Goal: Information Seeking & Learning: Check status

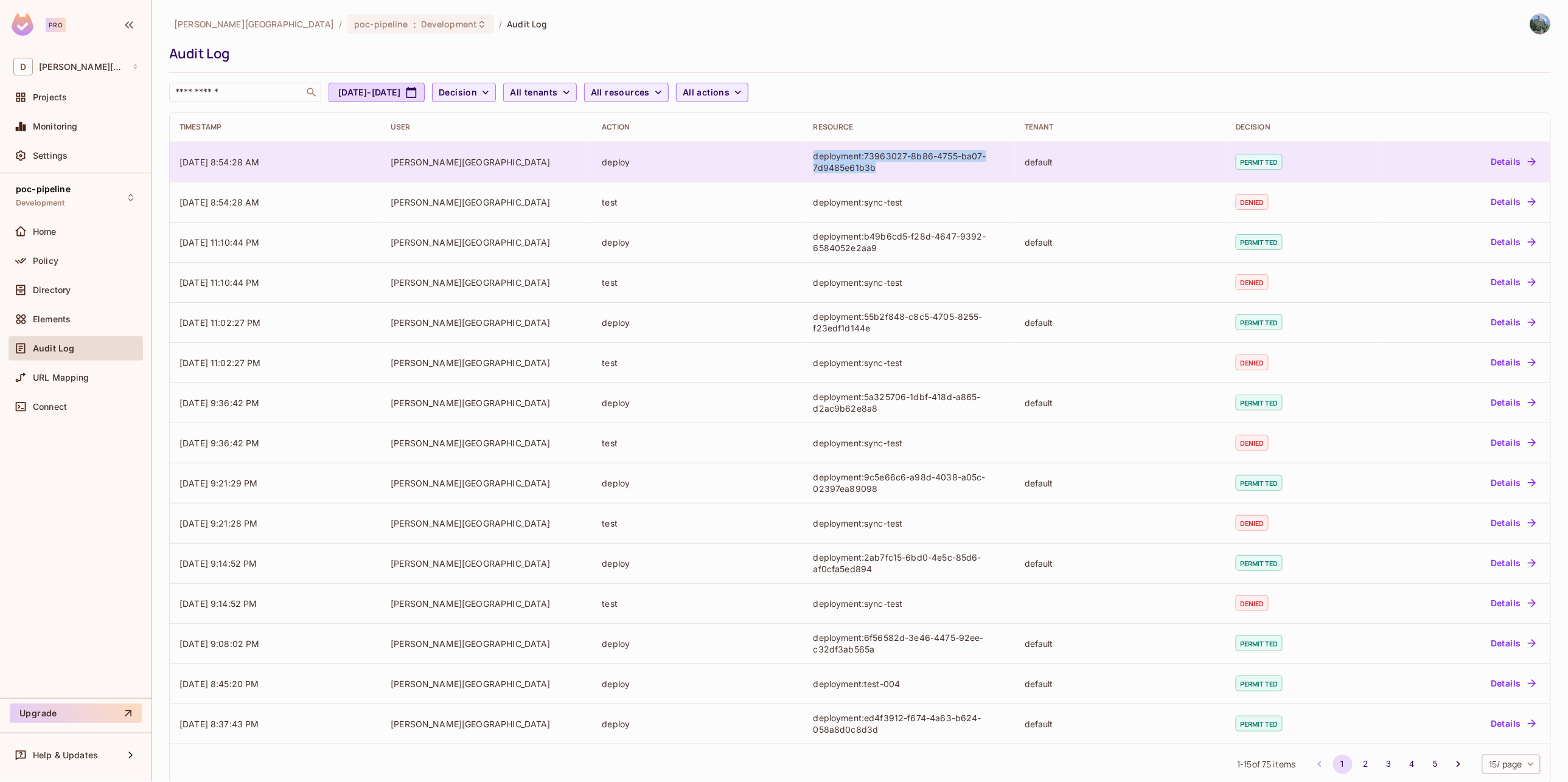
drag, startPoint x: 893, startPoint y: 165, endPoint x: 791, endPoint y: 153, distance: 102.7
click at [791, 153] on tr "[DATE] 8:54:28 AM [PERSON_NAME] deploy deployment:73963027-8b86-4755-ba07-7d948…" at bounding box center [860, 162] width 1381 height 40
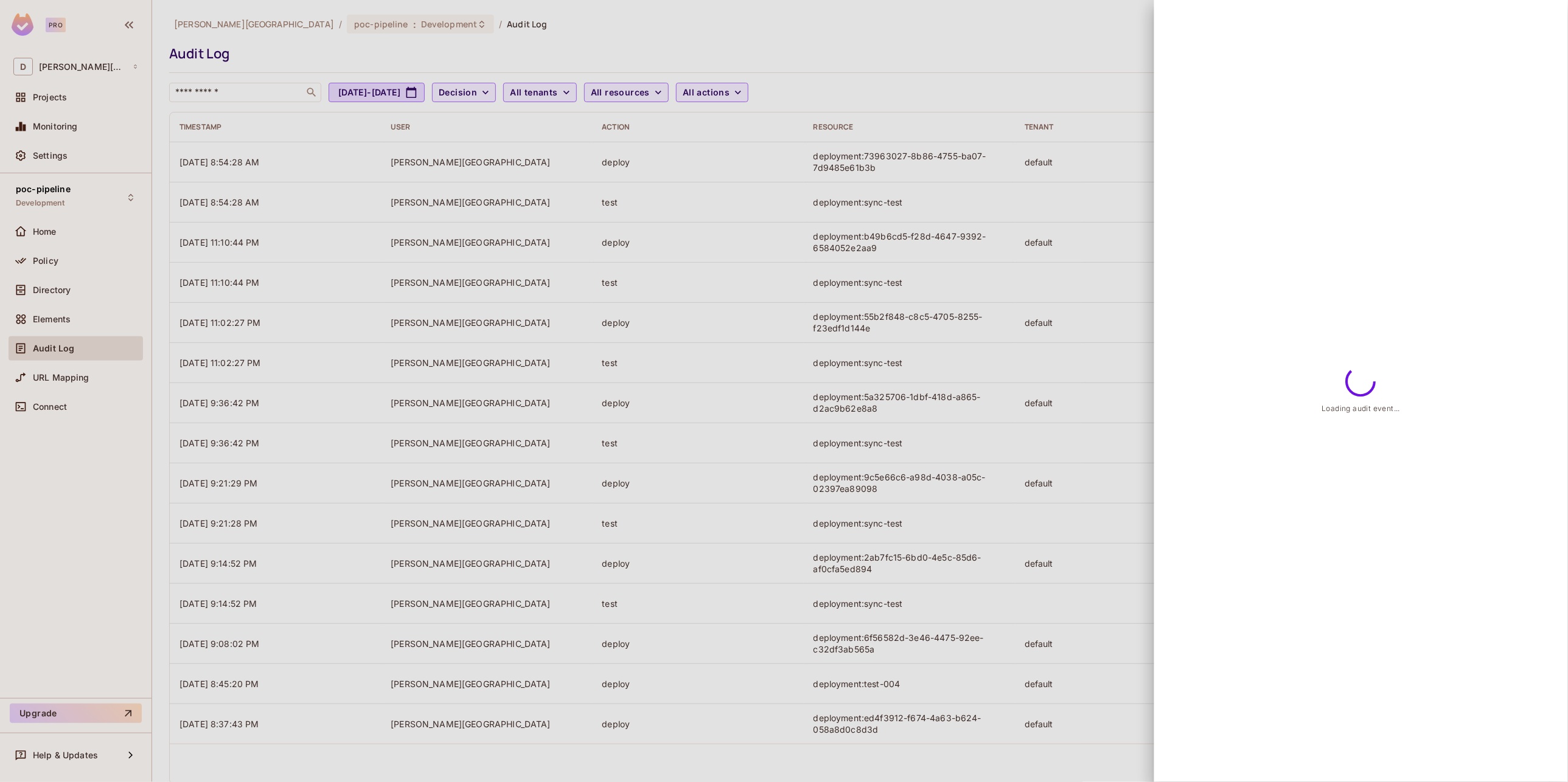
drag, startPoint x: 791, startPoint y: 153, endPoint x: 772, endPoint y: 163, distance: 21.5
click at [772, 163] on div at bounding box center [784, 391] width 1568 height 782
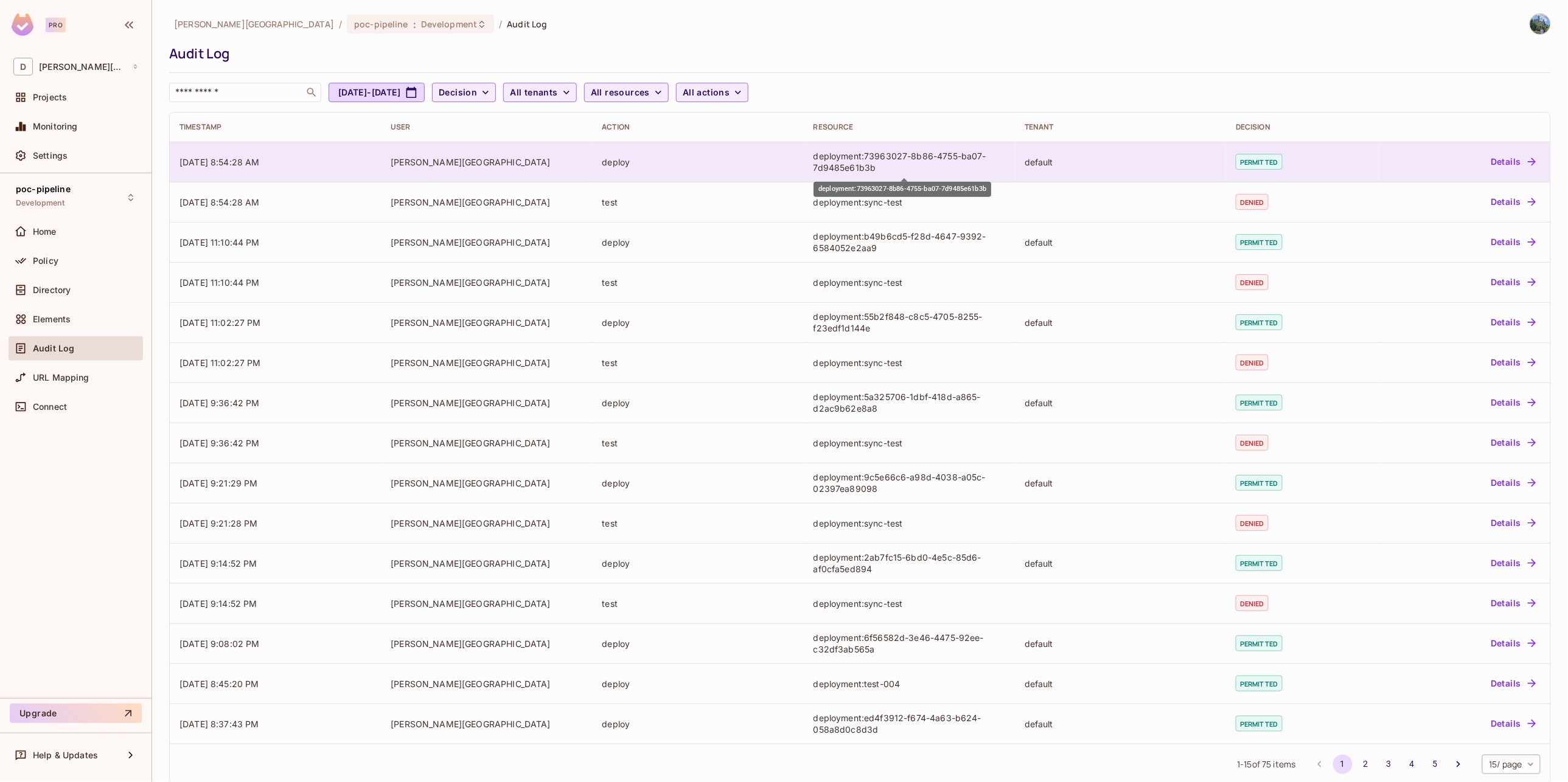
click at [884, 169] on div "deployment:73963027-8b86-4755-ba07-7d9485e61b3b" at bounding box center [909, 162] width 191 height 23
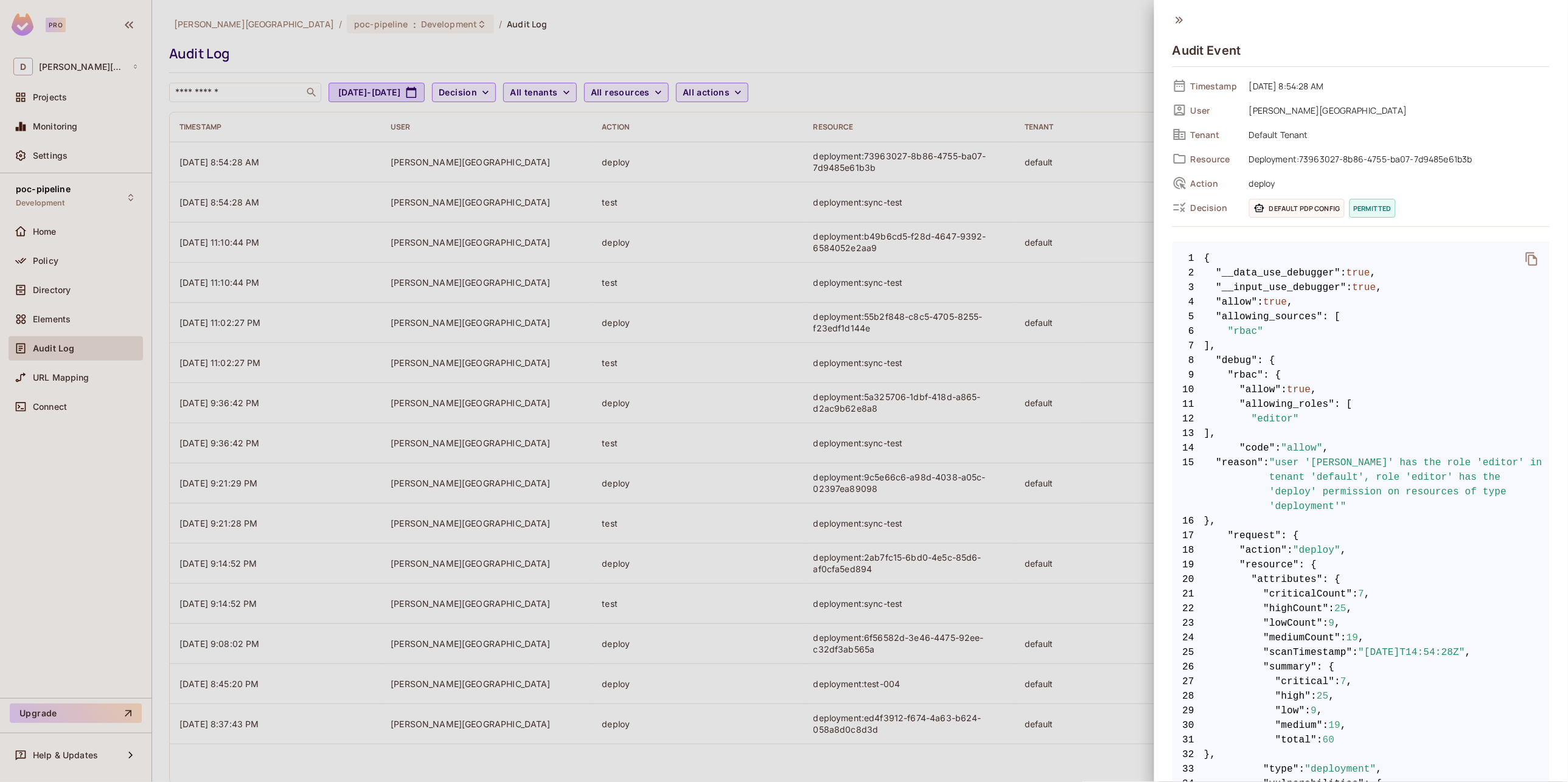
click at [942, 154] on div at bounding box center [784, 391] width 1568 height 782
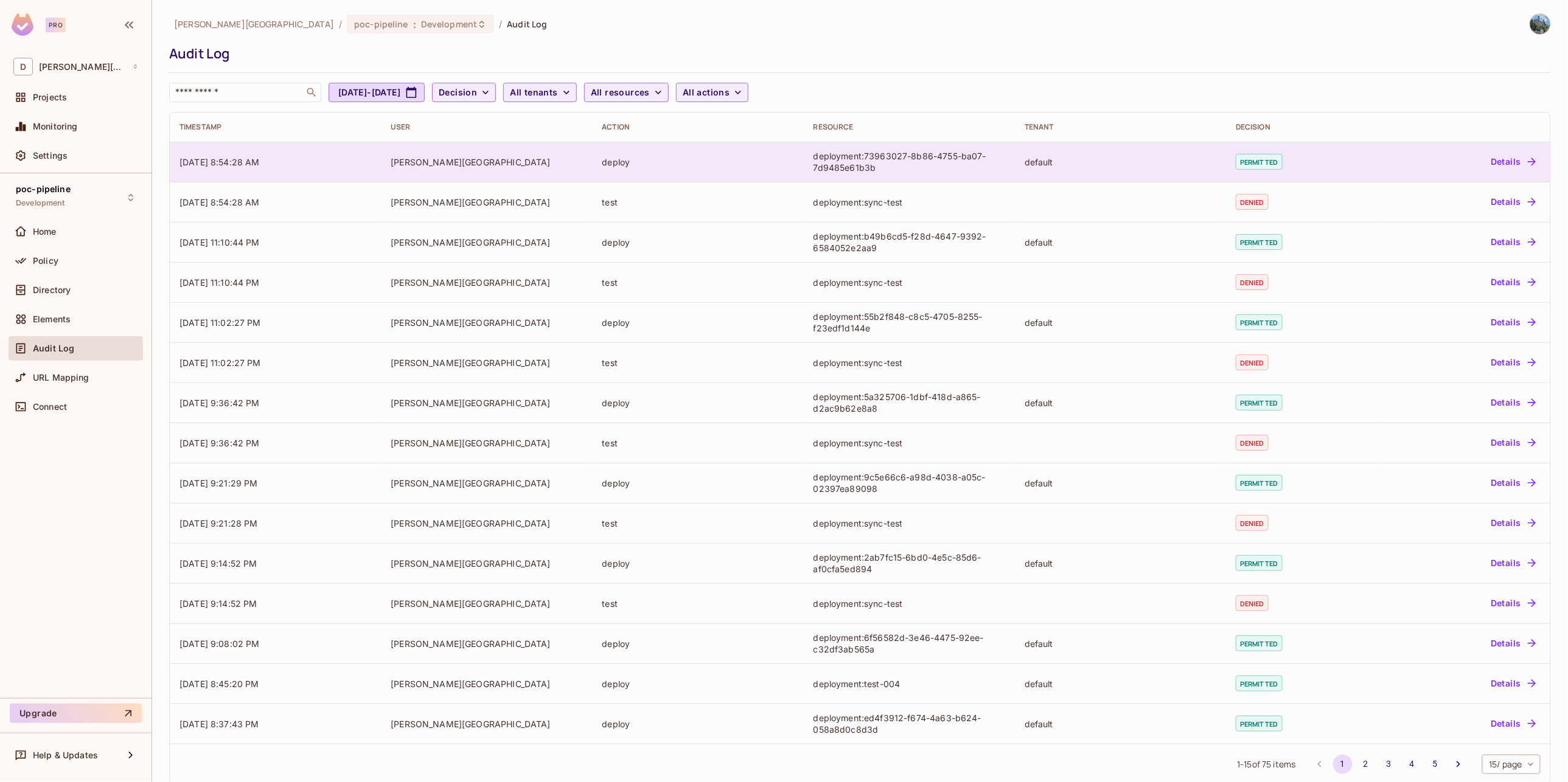
drag, startPoint x: 169, startPoint y: 165, endPoint x: 1148, endPoint y: 171, distance: 979.0
click at [1148, 171] on tr "[DATE] 8:54:28 AM [PERSON_NAME] deploy deployment:73963027-8b86-4755-ba07-7d948…" at bounding box center [860, 162] width 1381 height 40
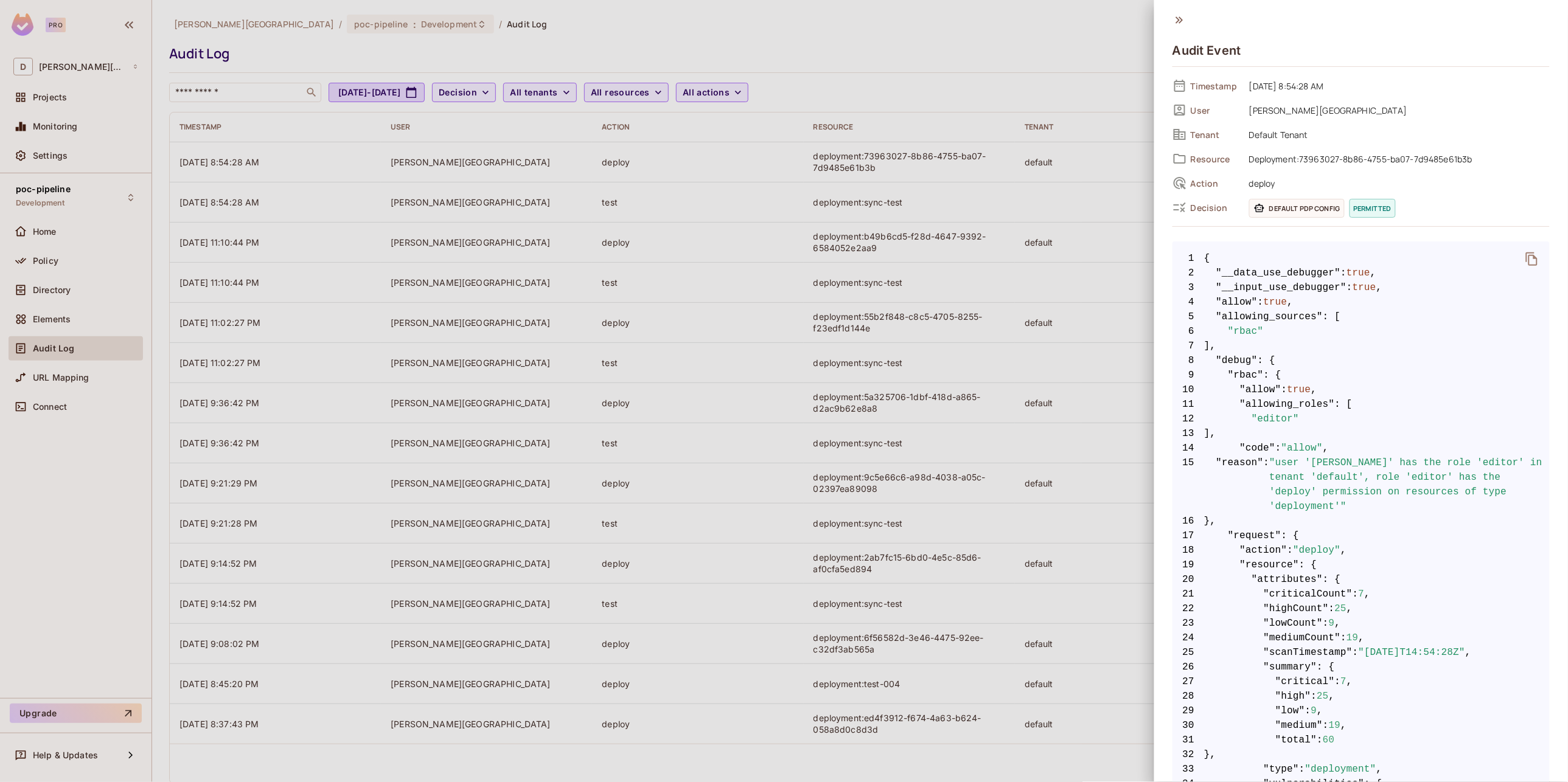
click at [903, 161] on div at bounding box center [784, 391] width 1568 height 782
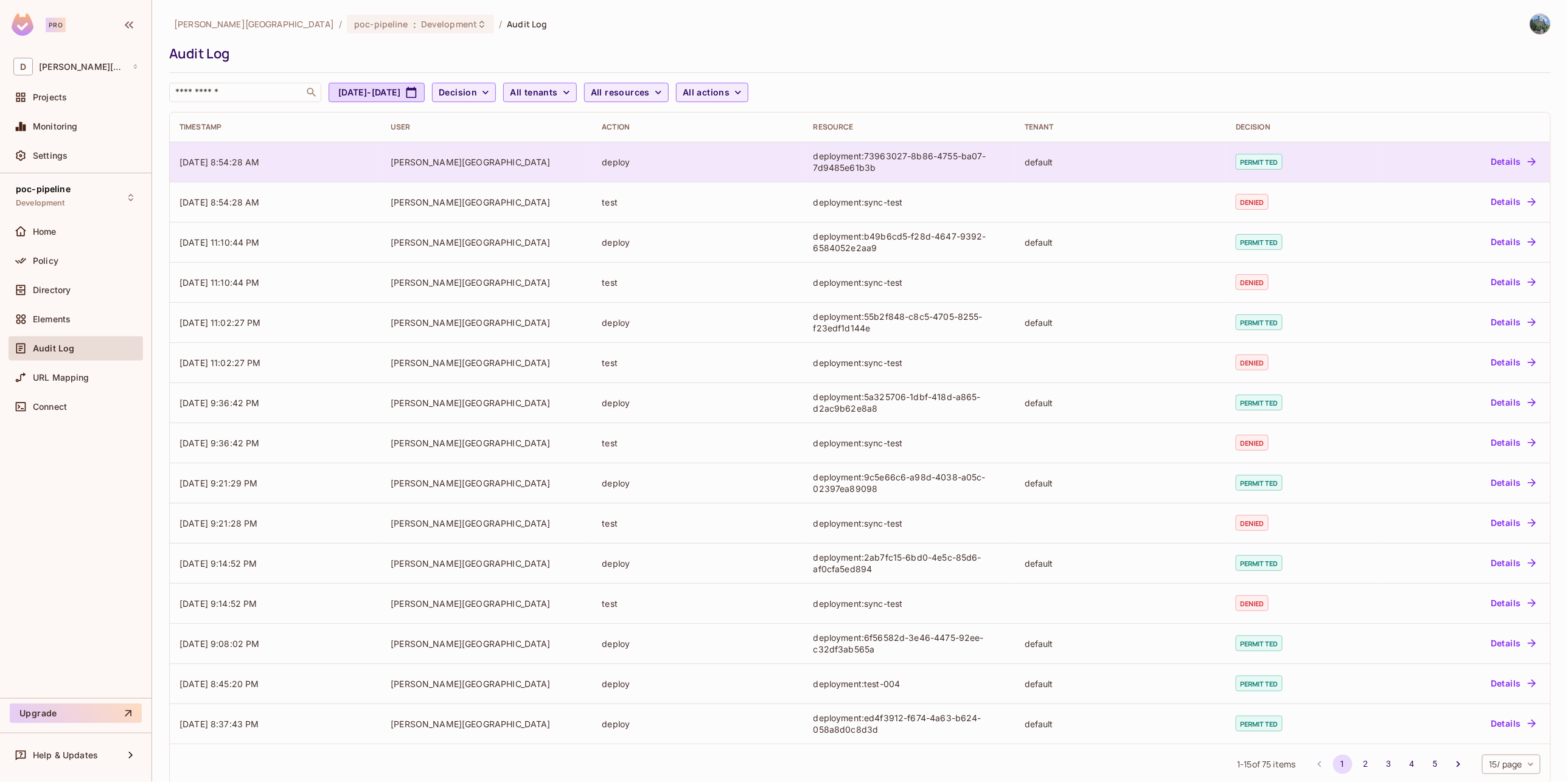
click at [1312, 165] on td "permitted" at bounding box center [1302, 162] width 153 height 40
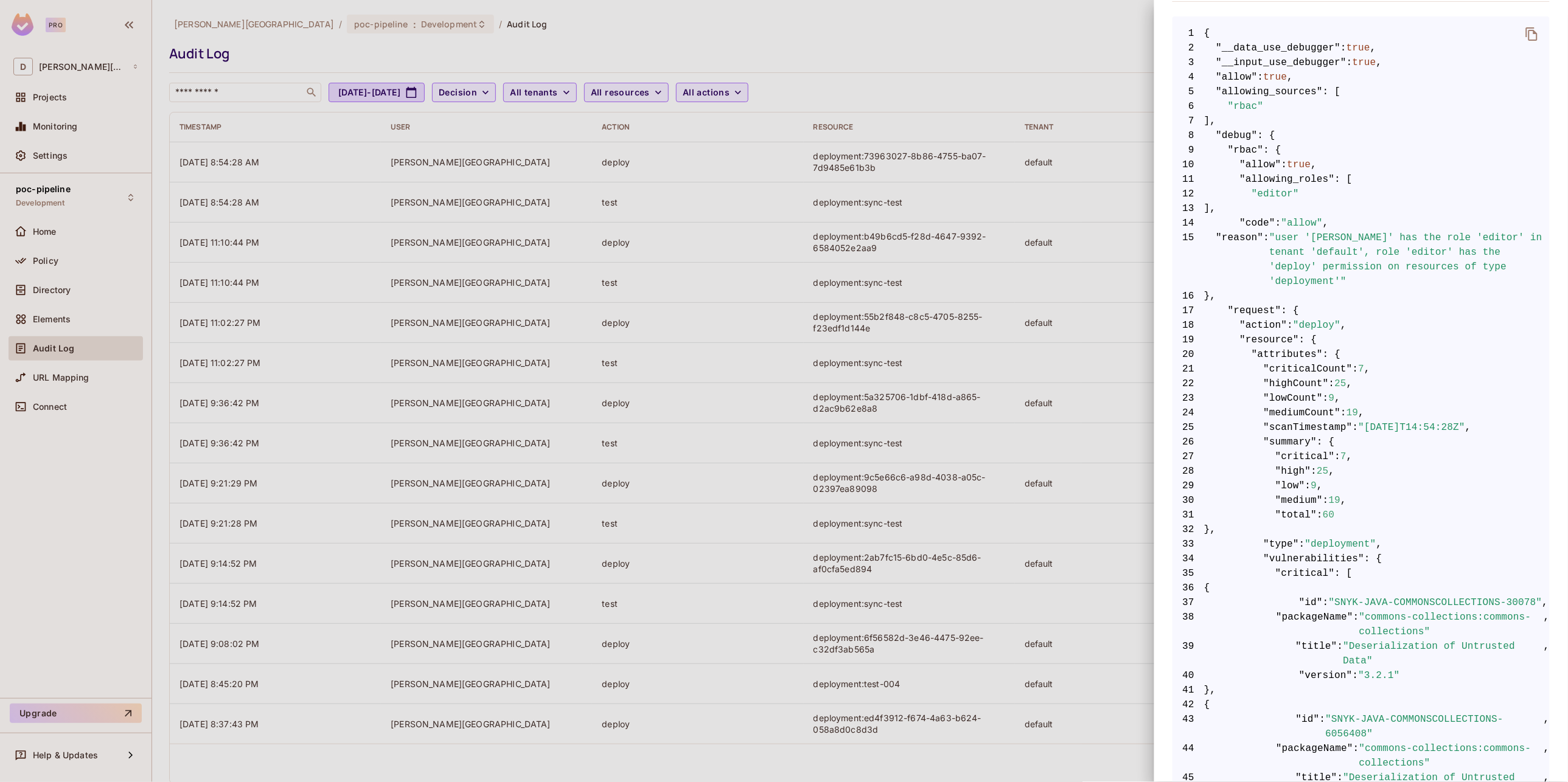
scroll to position [450, 0]
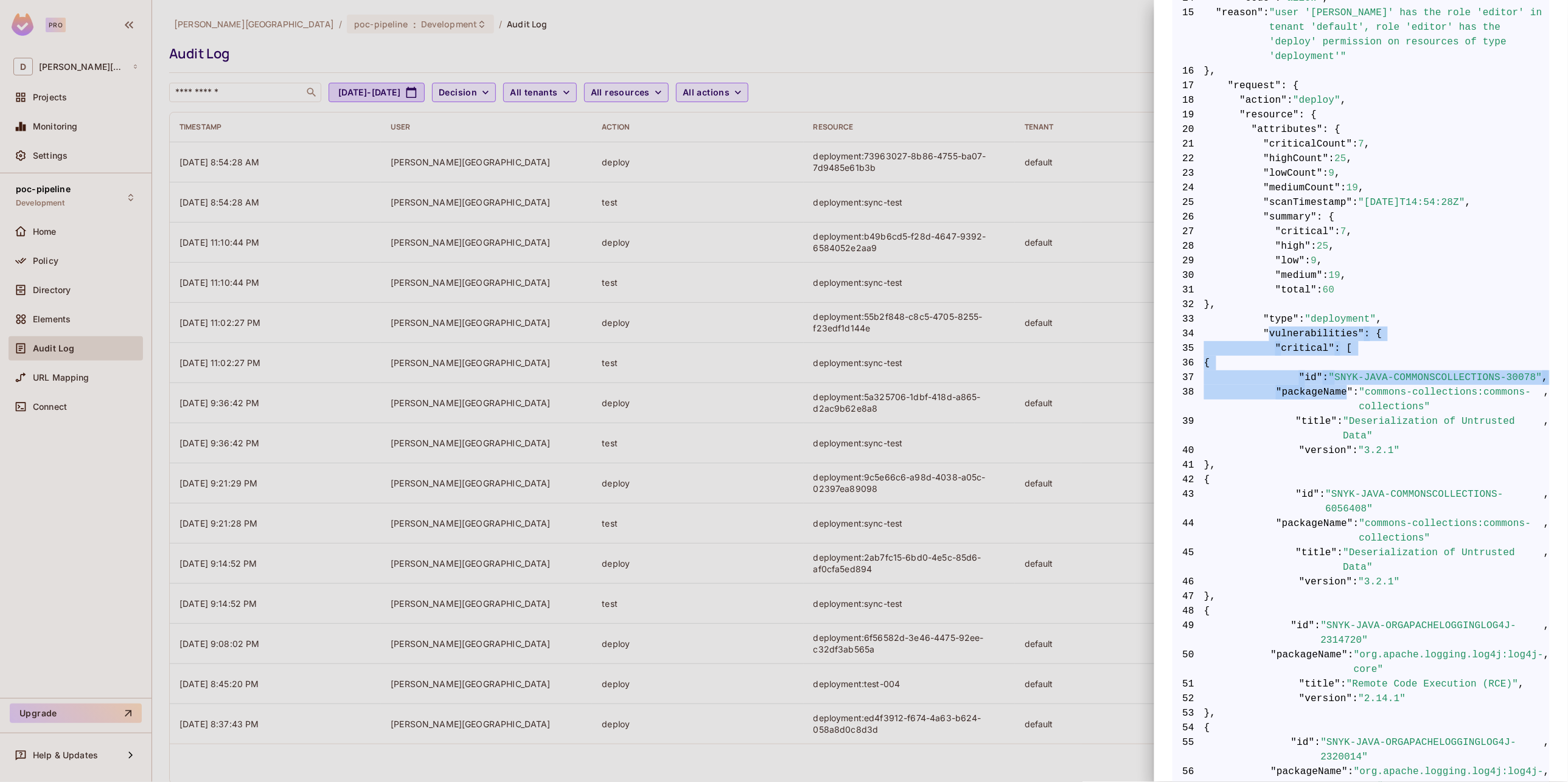
drag, startPoint x: 1262, startPoint y: 319, endPoint x: 1341, endPoint y: 390, distance: 106.2
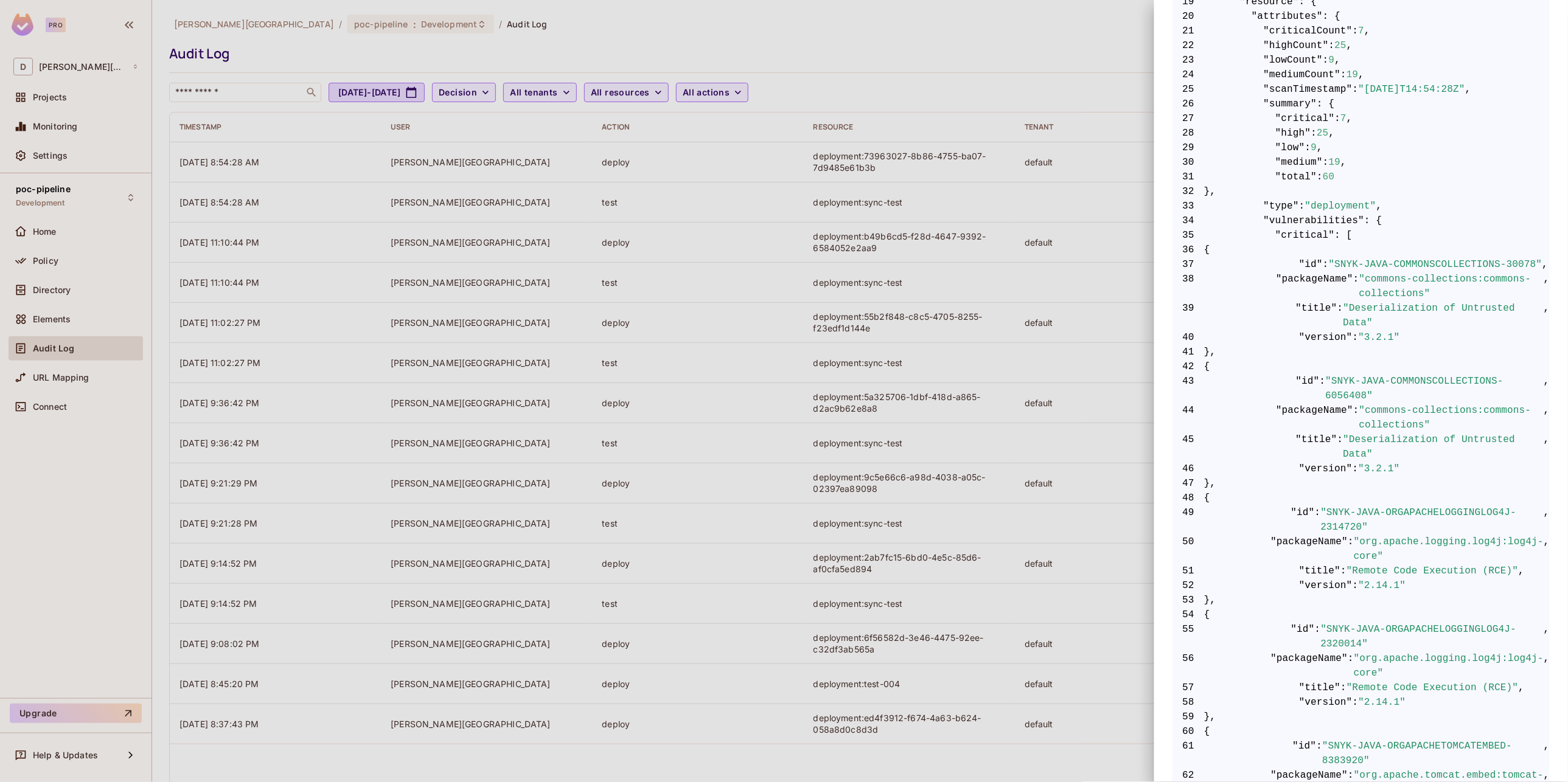
click at [1331, 403] on span ""packageName"" at bounding box center [1314, 418] width 77 height 29
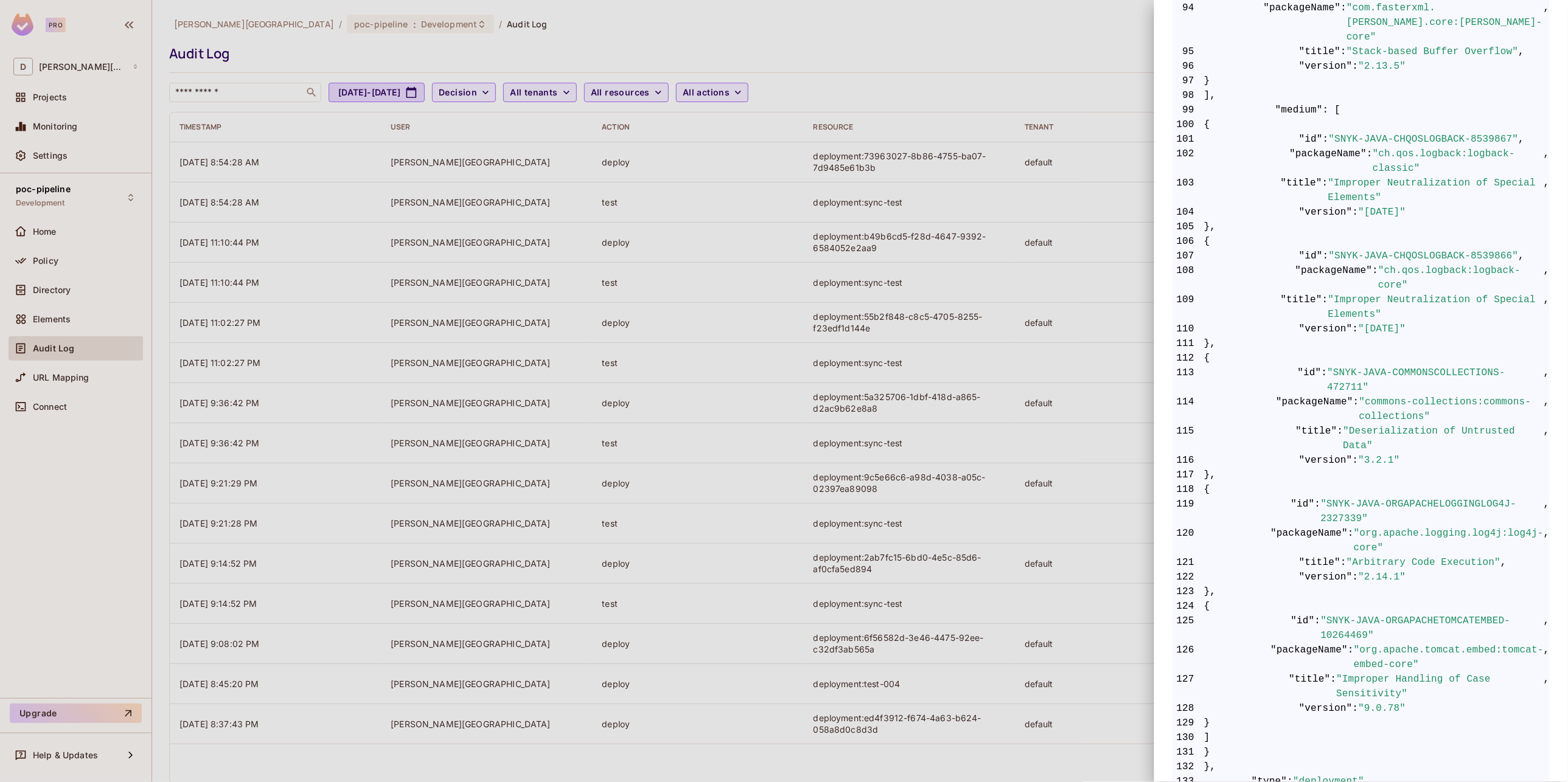
scroll to position [2101, 0]
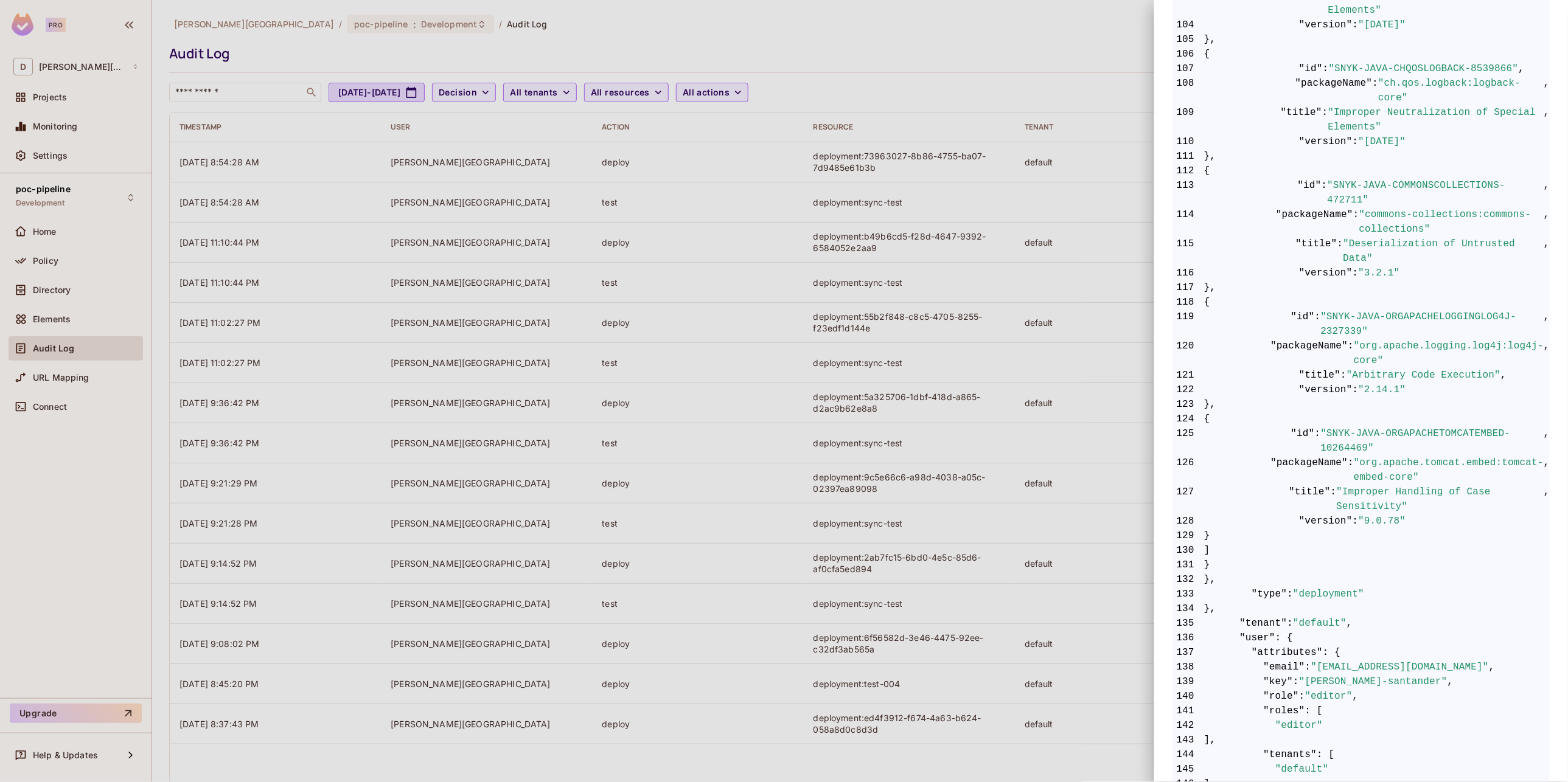
click at [871, 342] on div at bounding box center [784, 391] width 1568 height 782
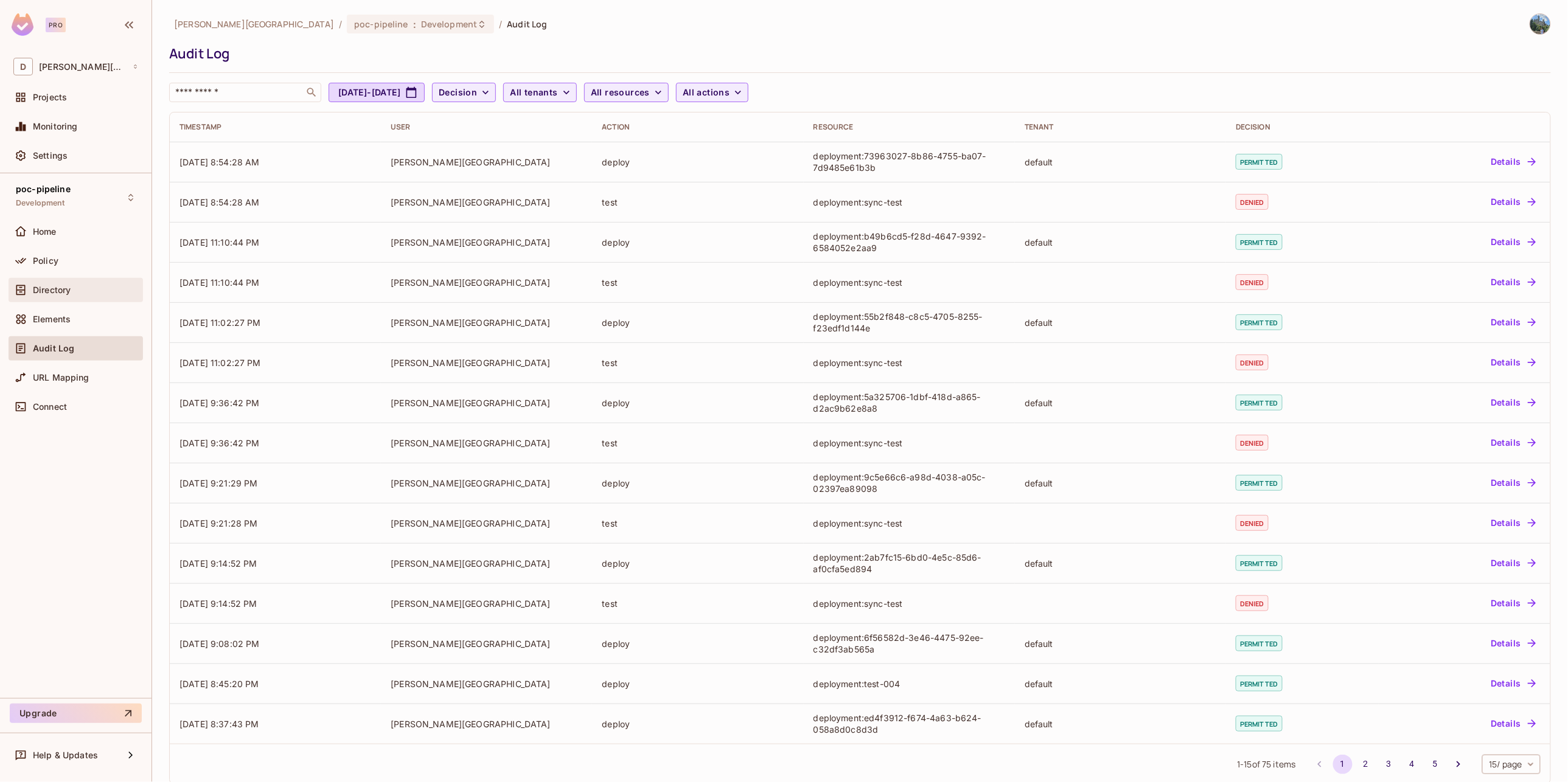
click at [51, 286] on span "Directory" at bounding box center [51, 290] width 38 height 10
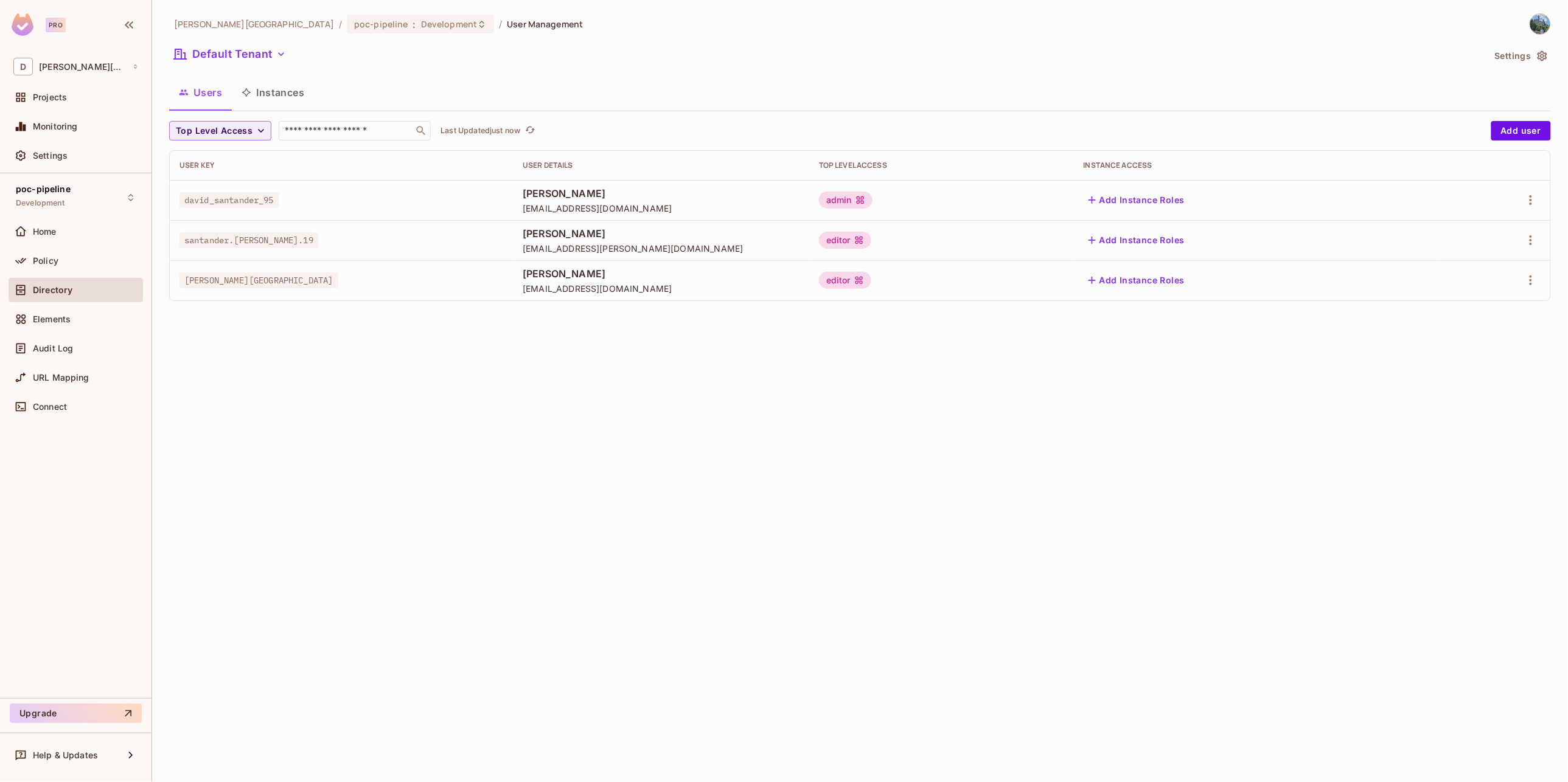
click at [226, 278] on span "[PERSON_NAME][GEOGRAPHIC_DATA]" at bounding box center [259, 280] width 159 height 16
drag, startPoint x: 226, startPoint y: 278, endPoint x: 241, endPoint y: 292, distance: 20.5
click at [241, 292] on td "[PERSON_NAME][GEOGRAPHIC_DATA]" at bounding box center [341, 280] width 343 height 40
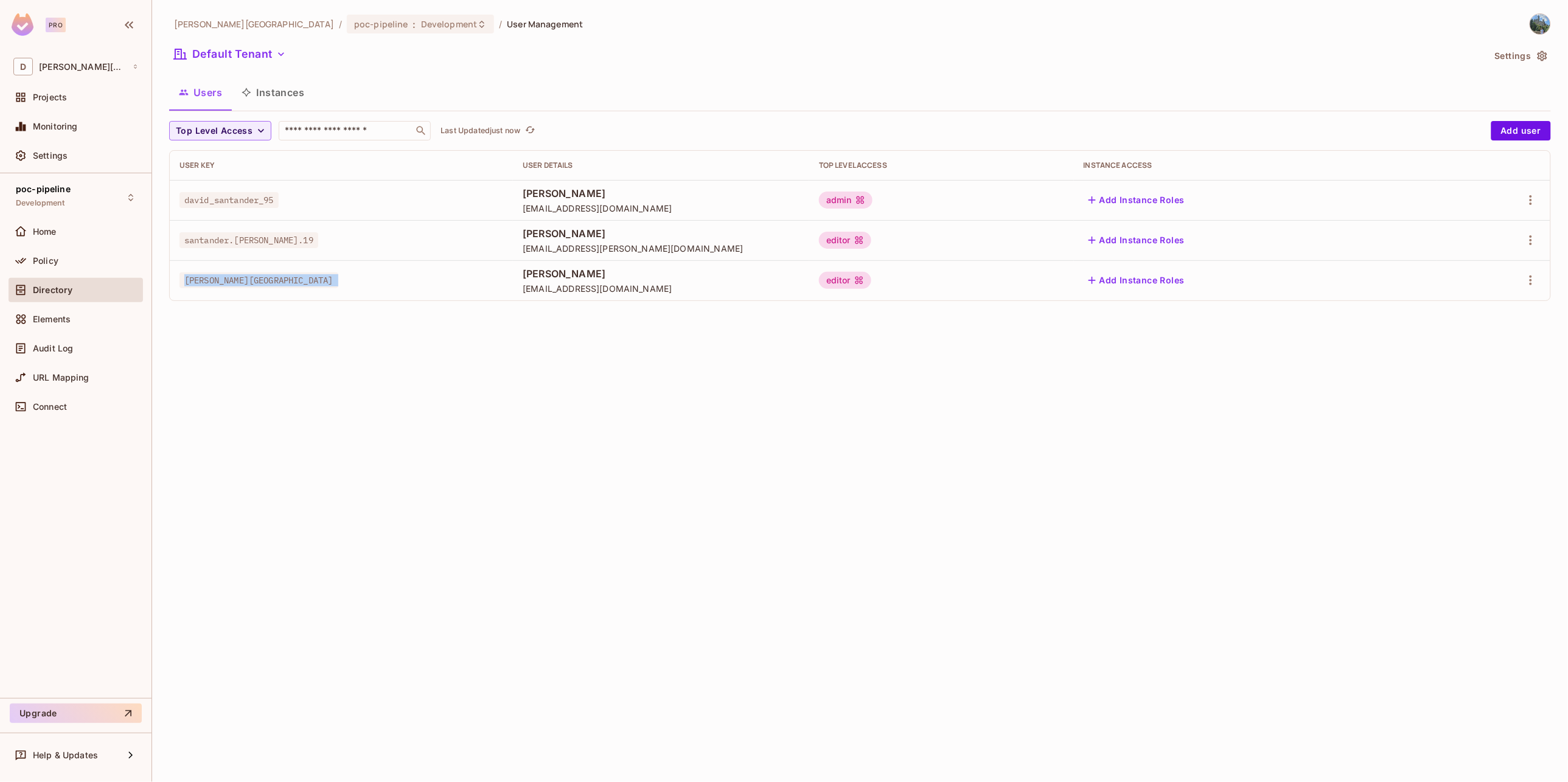
click at [230, 282] on span "[PERSON_NAME][GEOGRAPHIC_DATA]" at bounding box center [259, 280] width 159 height 16
